Goal: Task Accomplishment & Management: Use online tool/utility

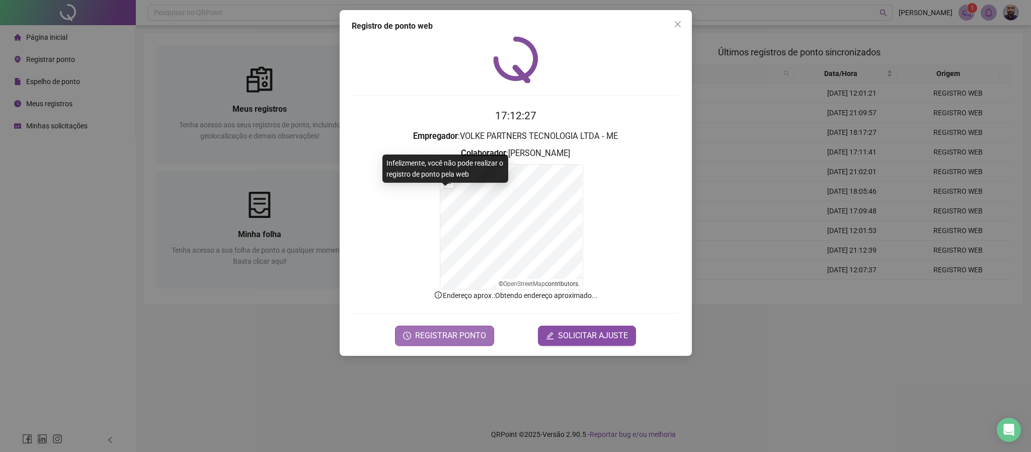
click at [447, 335] on span "REGISTRAR PONTO" at bounding box center [450, 335] width 71 height 12
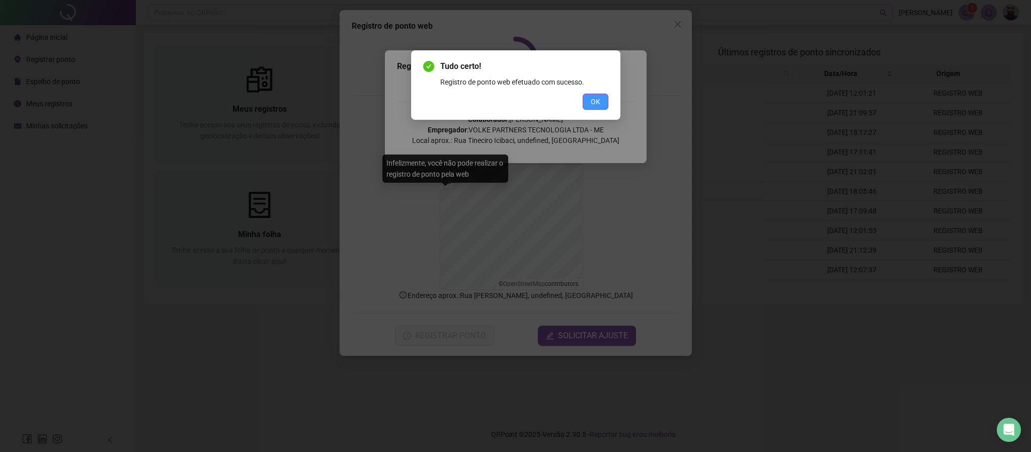
click at [595, 101] on span "OK" at bounding box center [596, 101] width 10 height 11
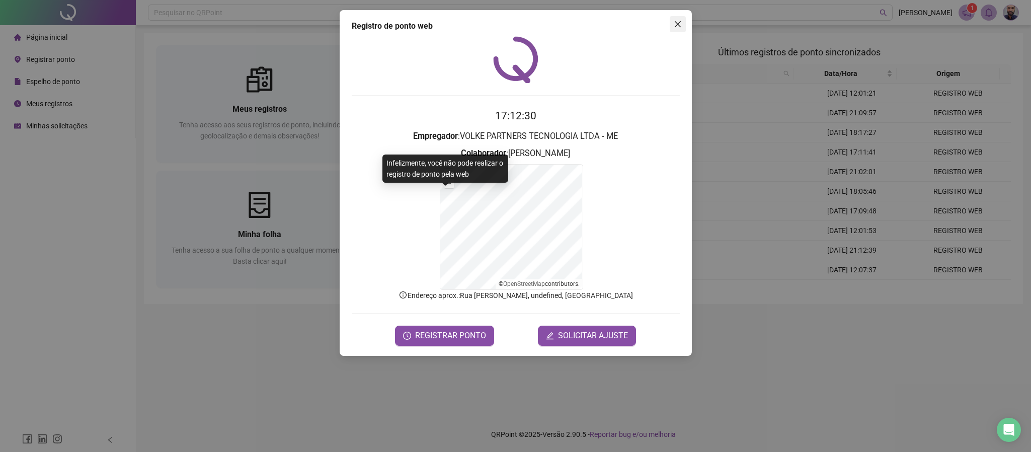
click at [679, 20] on icon "close" at bounding box center [678, 24] width 8 height 8
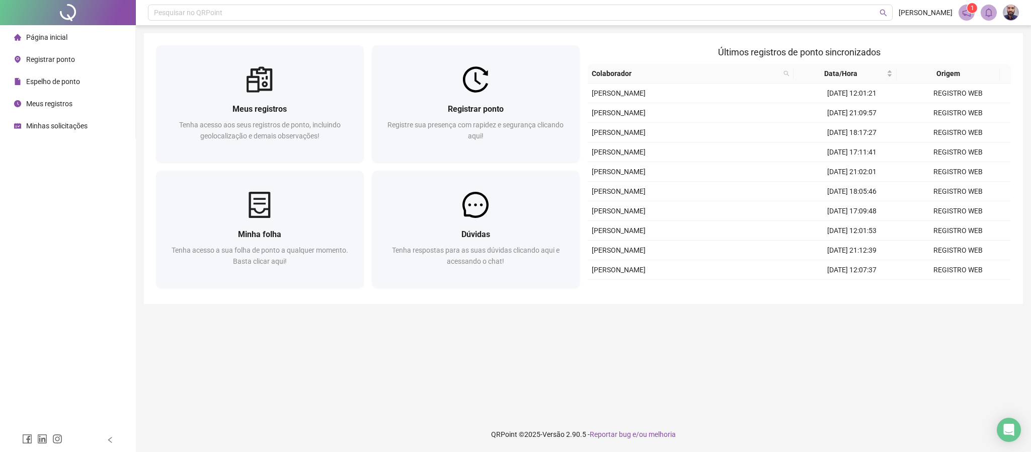
click at [44, 120] on div "Minhas solicitações" at bounding box center [50, 126] width 73 height 20
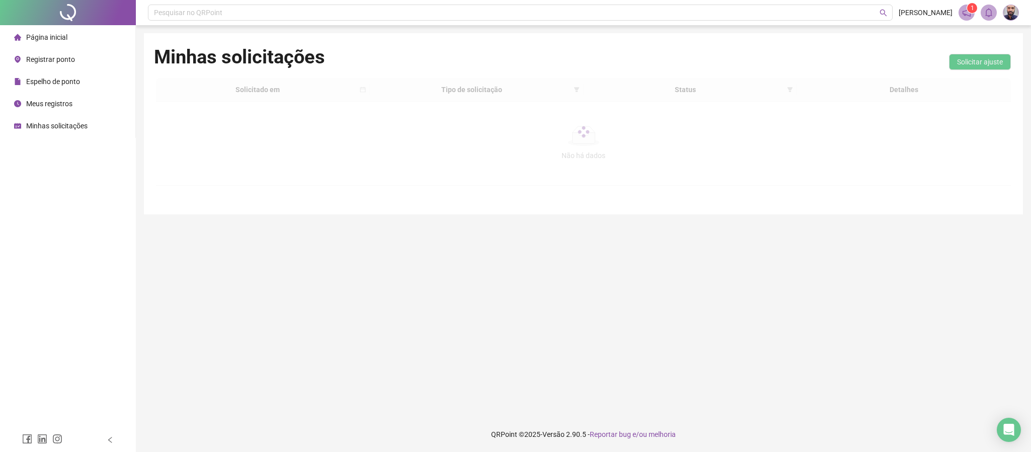
click at [41, 41] on div "Página inicial" at bounding box center [40, 37] width 53 height 20
